Goal: Information Seeking & Learning: Learn about a topic

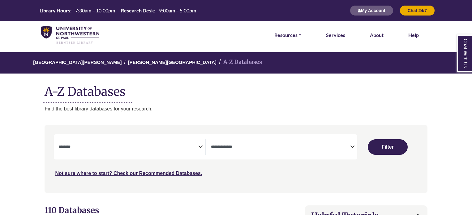
select select "Database Subject Filter"
select select "Database Types Filter"
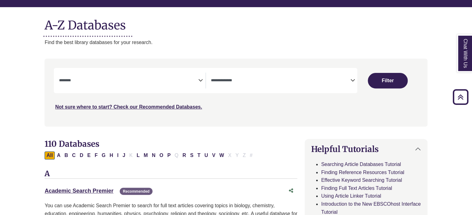
scroll to position [67, 0]
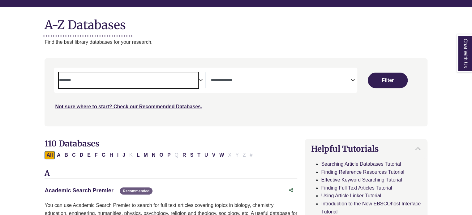
click at [192, 78] on textarea "Search" at bounding box center [128, 80] width 139 height 5
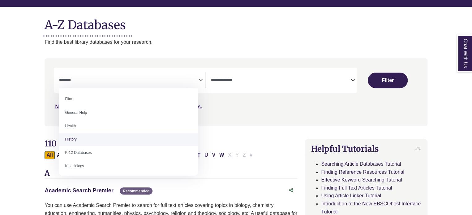
scroll to position [252, 0]
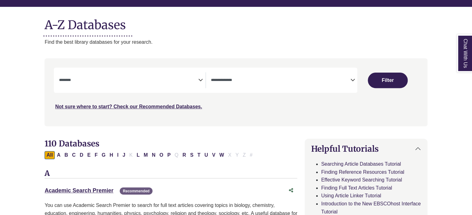
click at [353, 81] on icon "Search filters" at bounding box center [352, 78] width 5 height 9
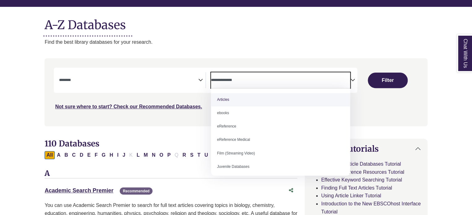
scroll to position [0, 0]
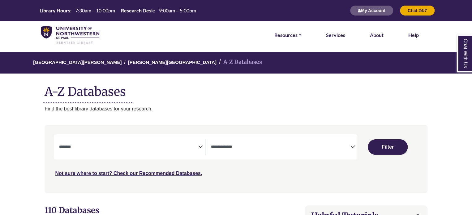
click at [199, 145] on icon "Search filters" at bounding box center [200, 145] width 5 height 9
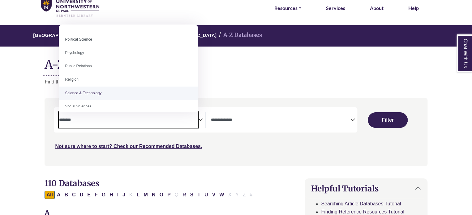
scroll to position [475, 0]
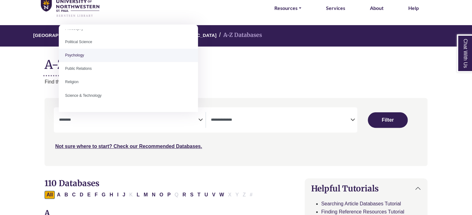
select select "*****"
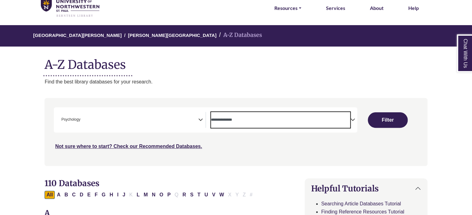
click at [349, 120] on textarea "Search" at bounding box center [280, 120] width 139 height 5
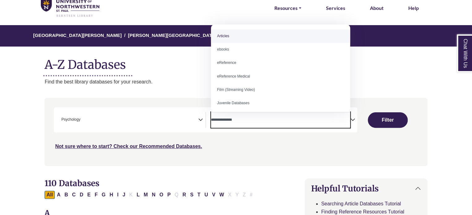
click at [349, 120] on textarea "Search" at bounding box center [280, 120] width 139 height 5
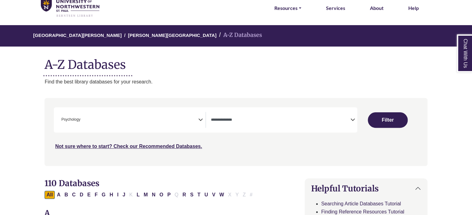
click at [354, 117] on icon "Search filters" at bounding box center [352, 118] width 5 height 9
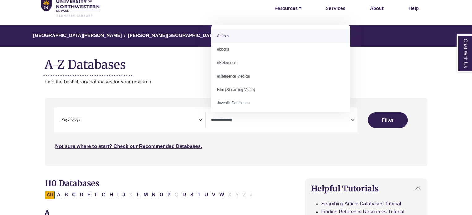
select select "*****"
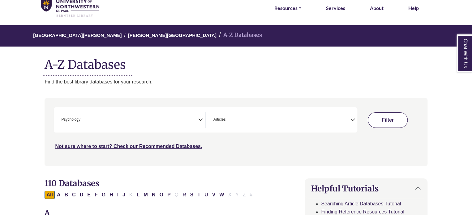
click at [379, 122] on button "Filter" at bounding box center [388, 119] width 40 height 15
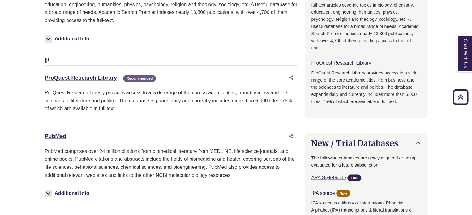
scroll to position [467, 0]
click at [50, 38] on img at bounding box center [48, 38] width 7 height 7
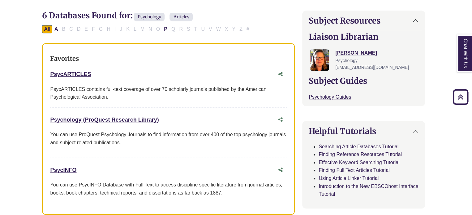
scroll to position [200, 2]
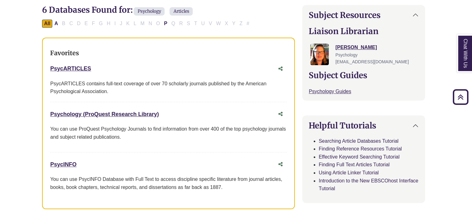
drag, startPoint x: 163, startPoint y: 111, endPoint x: 50, endPoint y: 109, distance: 113.6
click at [50, 109] on div "Favorites PsycARTICLES This link opens in a new window PsycARTICLES contains fu…" at bounding box center [168, 122] width 253 height 171
copy link "Psychology (ProQuest Research Library)"
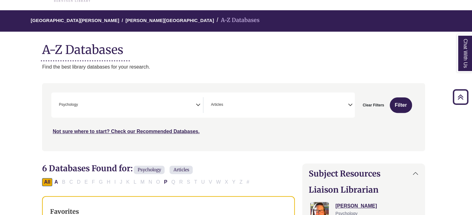
scroll to position [33, 2]
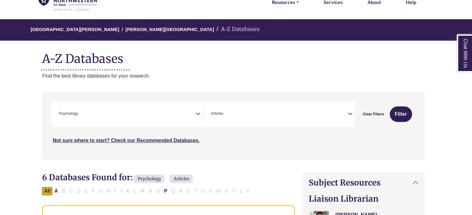
click at [198, 117] on icon "Search filters" at bounding box center [198, 112] width 5 height 9
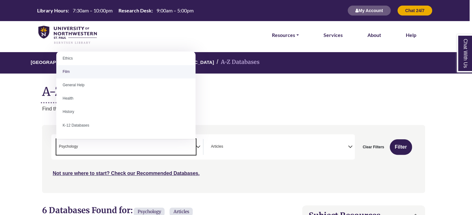
scroll to position [259, 0]
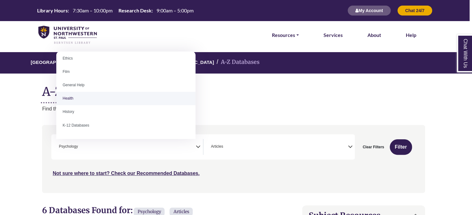
select select "*****"
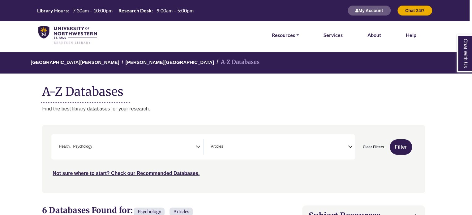
click at [199, 146] on icon "Search filters" at bounding box center [198, 145] width 5 height 9
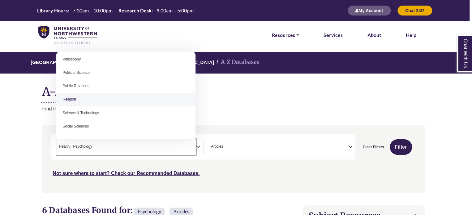
scroll to position [490, 0]
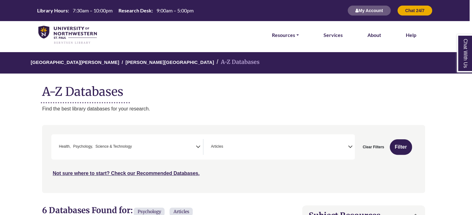
click at [198, 148] on icon "Search filters" at bounding box center [198, 145] width 5 height 9
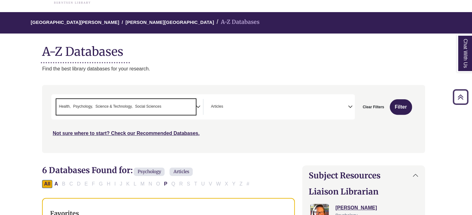
scroll to position [39, 2]
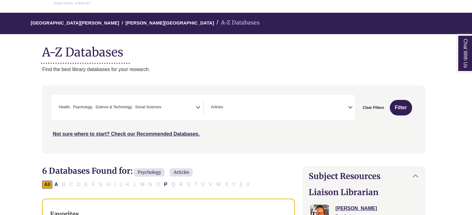
click at [197, 106] on icon "Search filters" at bounding box center [198, 106] width 5 height 9
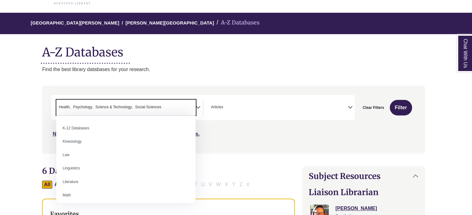
scroll to position [346, 0]
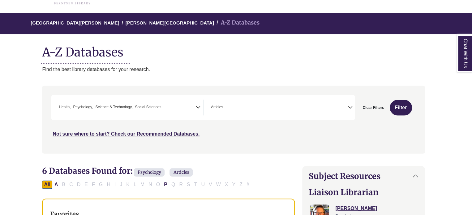
click at [232, 148] on div "Search filters" at bounding box center [233, 119] width 375 height 63
click at [345, 106] on span "× Articles" at bounding box center [278, 107] width 139 height 16
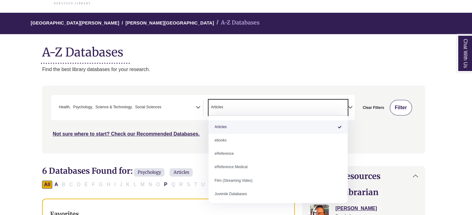
click at [399, 109] on button "Filter" at bounding box center [401, 107] width 22 height 15
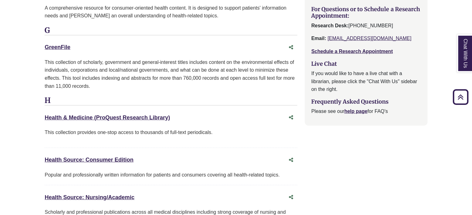
scroll to position [863, 0]
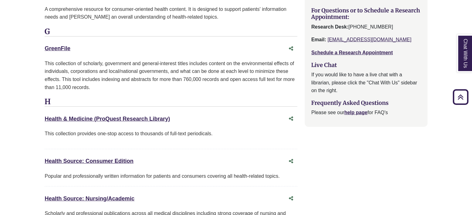
drag, startPoint x: 173, startPoint y: 115, endPoint x: 33, endPoint y: 117, distance: 140.2
copy link "Health & Medicine (ProQuest Research Library)"
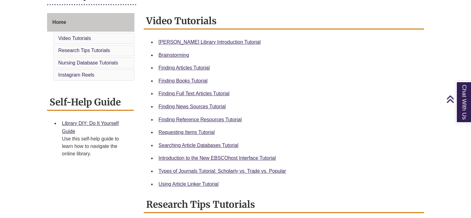
scroll to position [165, 0]
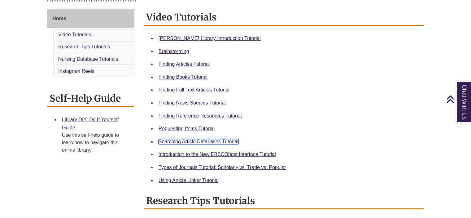
click at [223, 140] on link "Searching Article Databases Tutorial" at bounding box center [198, 141] width 80 height 5
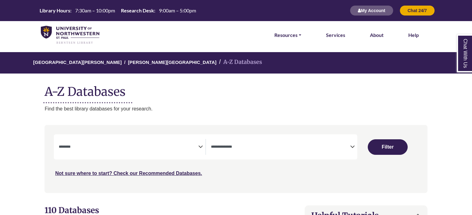
select select "Database Subject Filter"
select select "Database Types Filter"
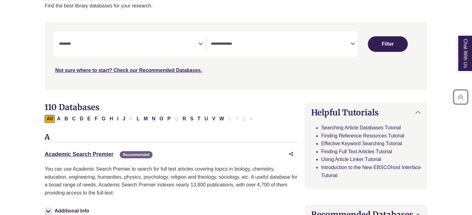
scroll to position [103, 0]
click at [99, 153] on link "Academic Search Premier This link opens in a new window" at bounding box center [79, 154] width 69 height 6
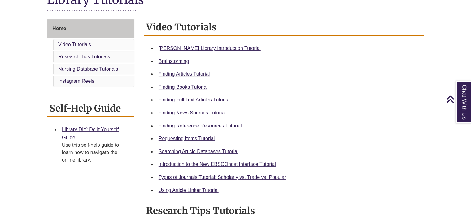
scroll to position [155, 0]
click at [193, 98] on link "Finding Full Text Articles Tutorial" at bounding box center [193, 99] width 71 height 5
